Goal: Download file/media

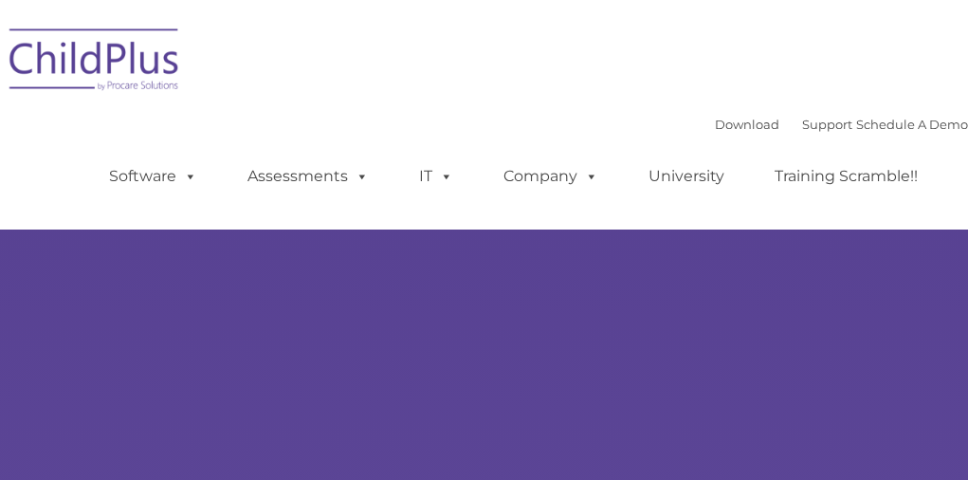
select select "MEDIUM"
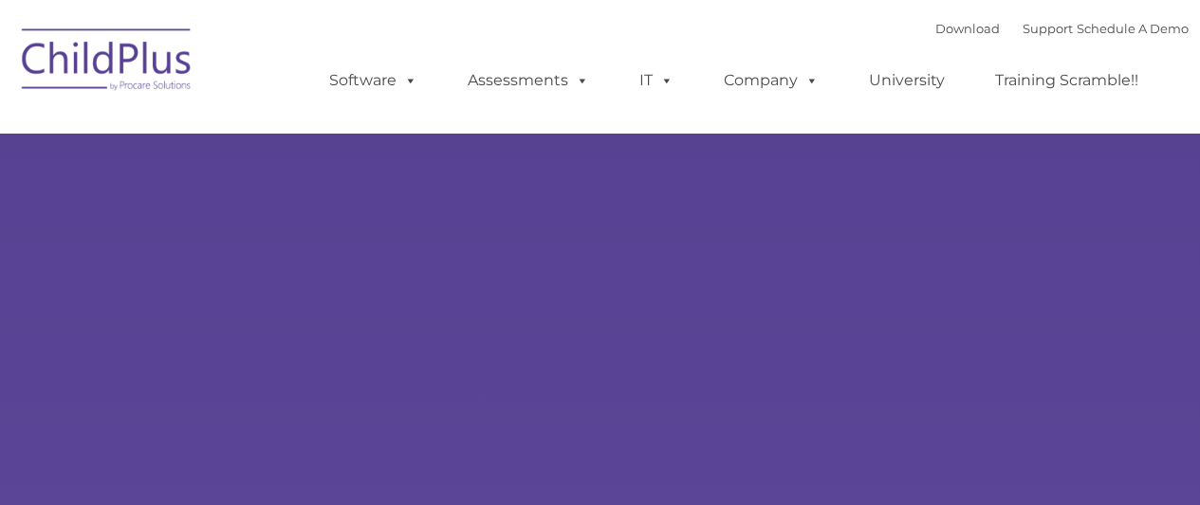
type input ""
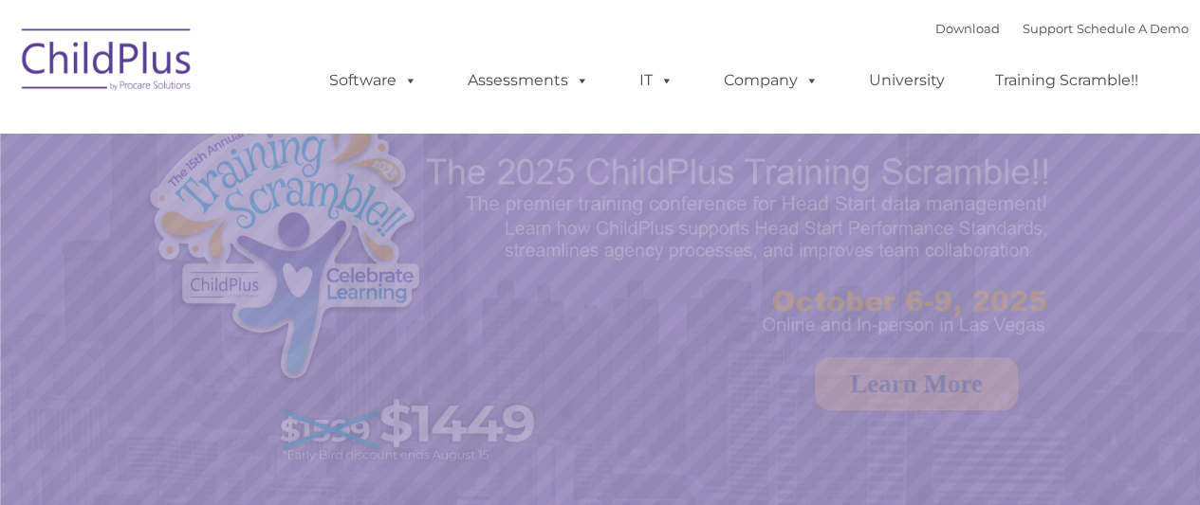
select select "MEDIUM"
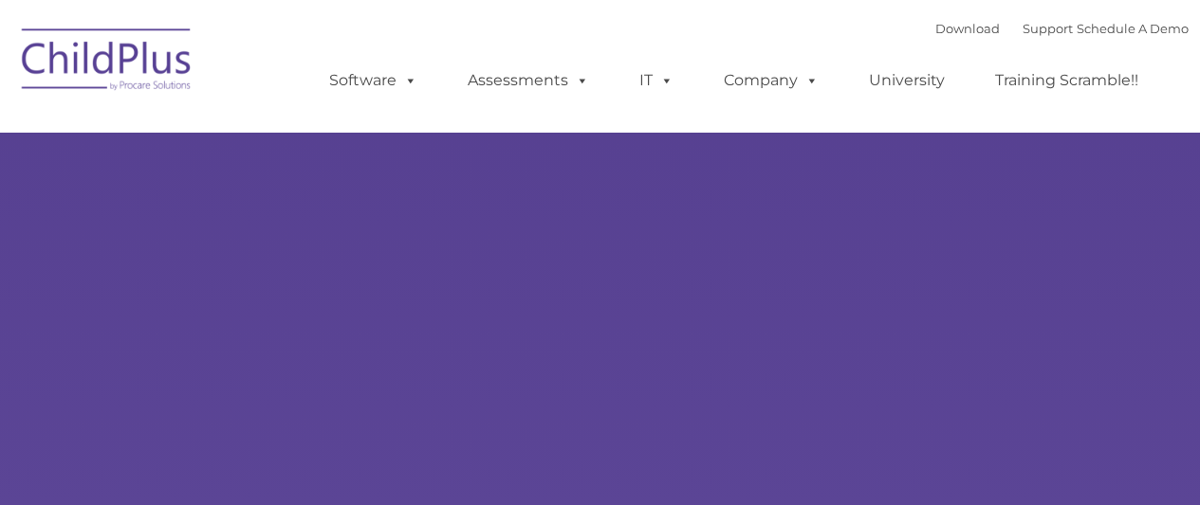
type input ""
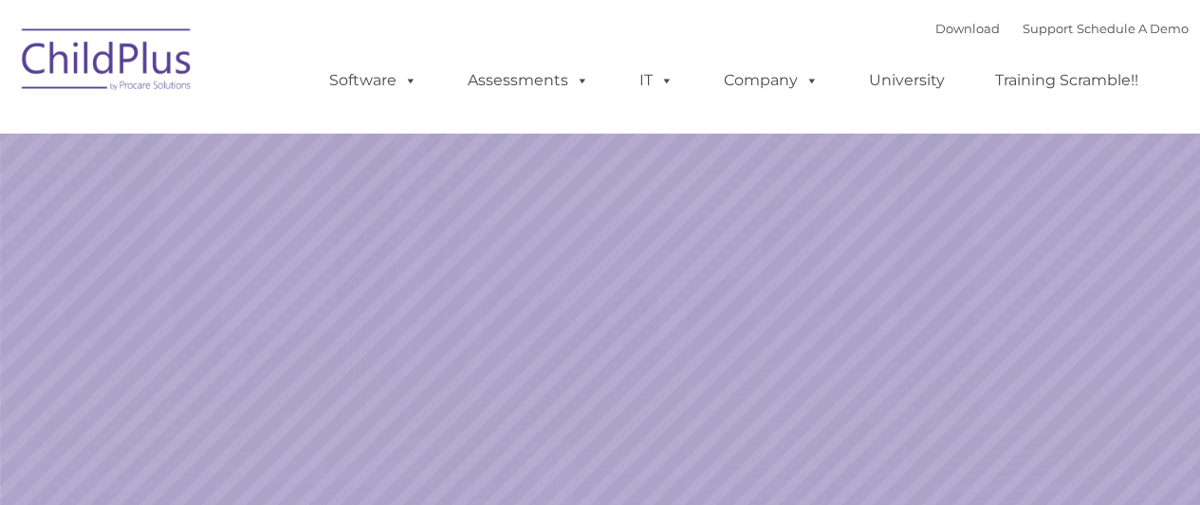
select select "MEDIUM"
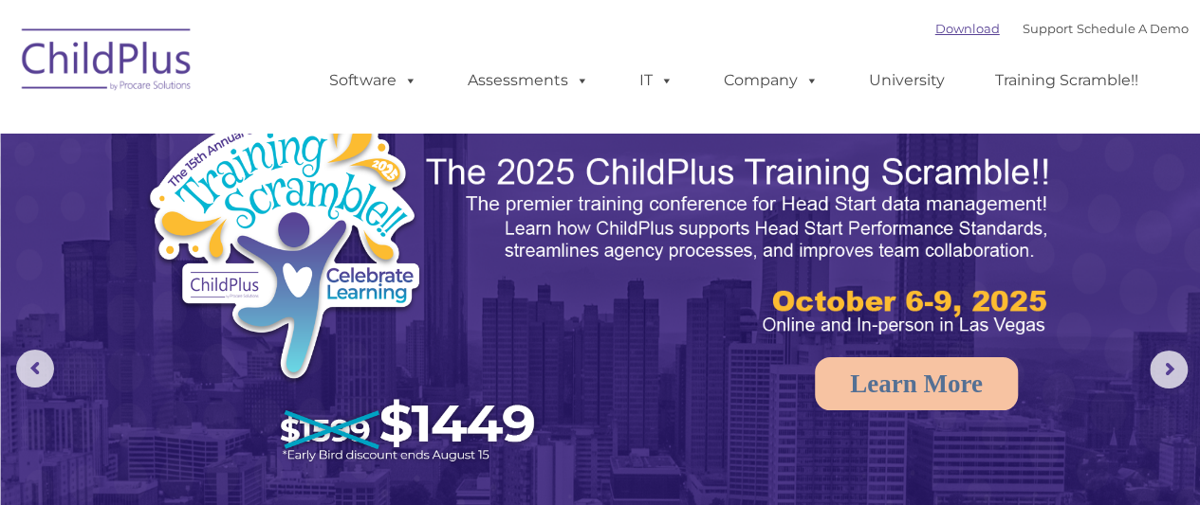
click at [961, 32] on link "Download" at bounding box center [967, 28] width 64 height 15
click at [935, 29] on link "Download" at bounding box center [967, 28] width 64 height 15
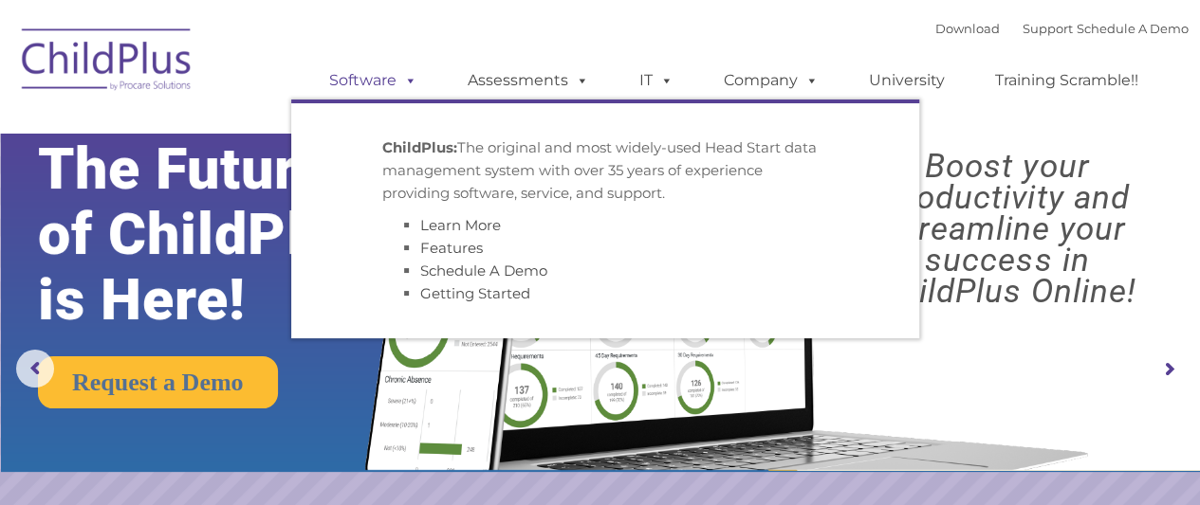
click at [397, 75] on span at bounding box center [406, 80] width 21 height 18
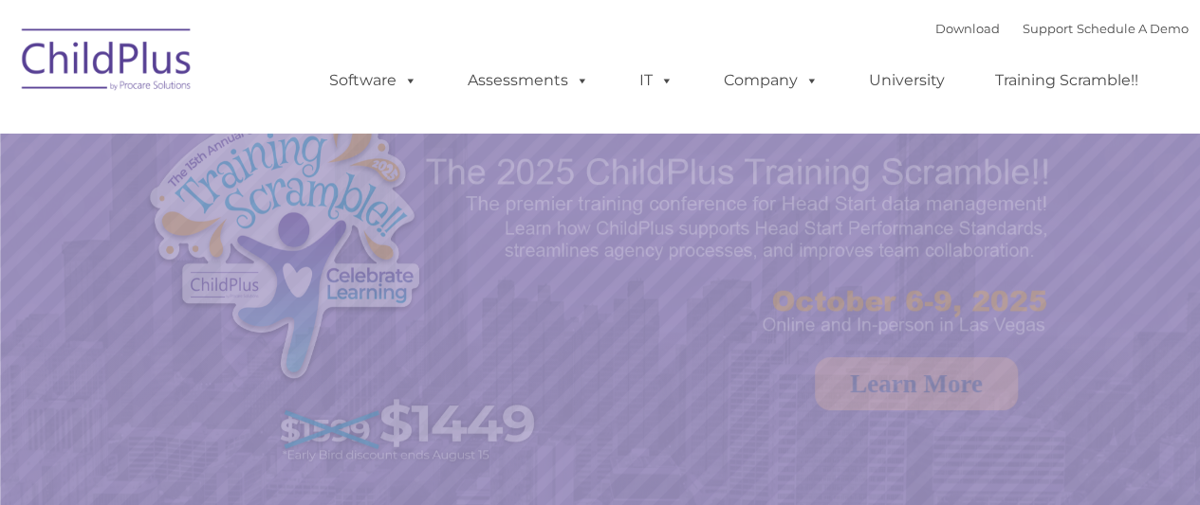
select select "MEDIUM"
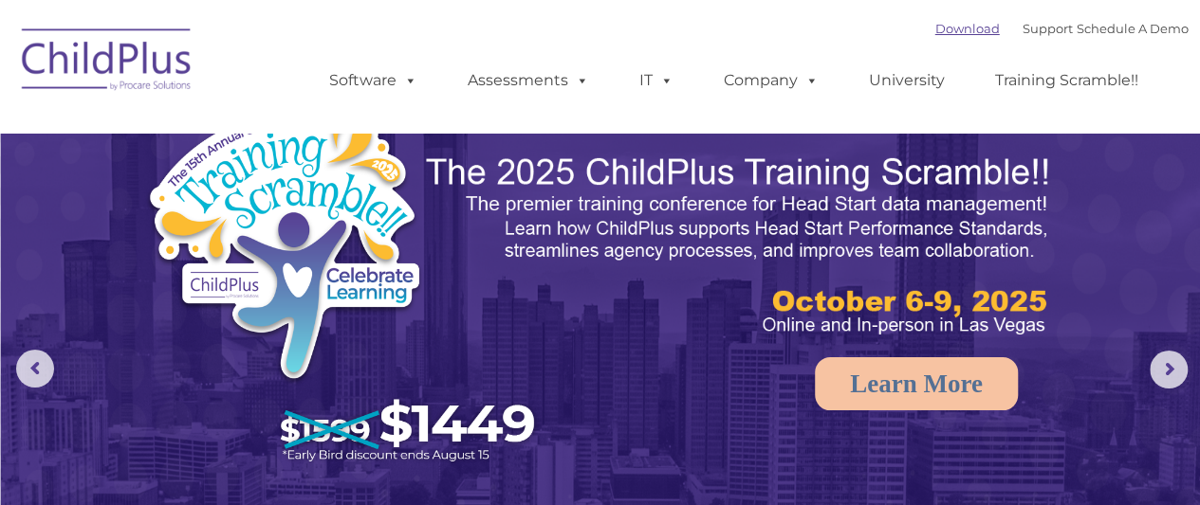
click at [954, 31] on link "Download" at bounding box center [967, 28] width 64 height 15
